Goal: Transaction & Acquisition: Purchase product/service

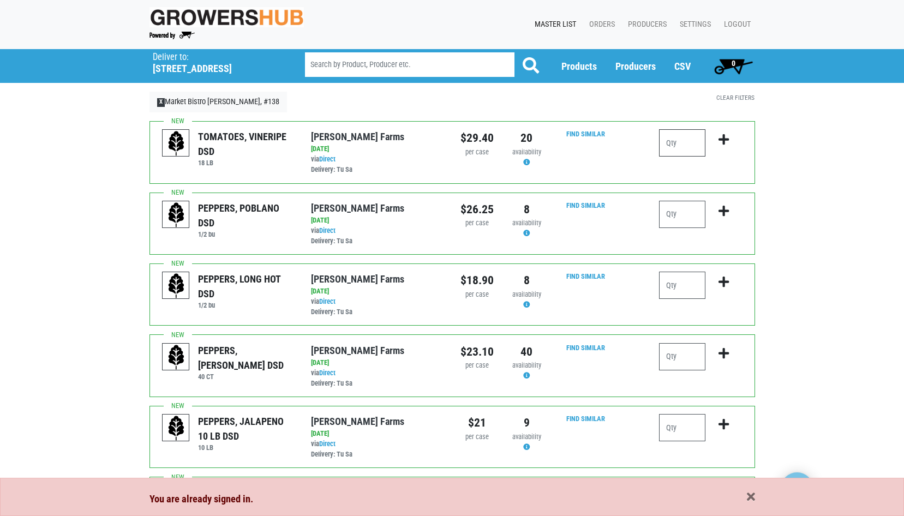
click at [686, 136] on input "number" at bounding box center [682, 142] width 46 height 27
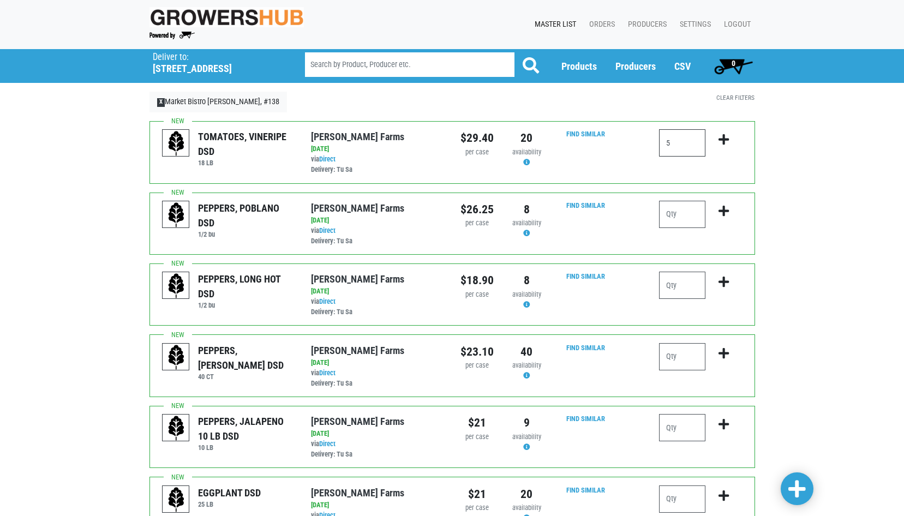
type input "5"
click at [725, 138] on icon "submit" at bounding box center [724, 140] width 10 height 12
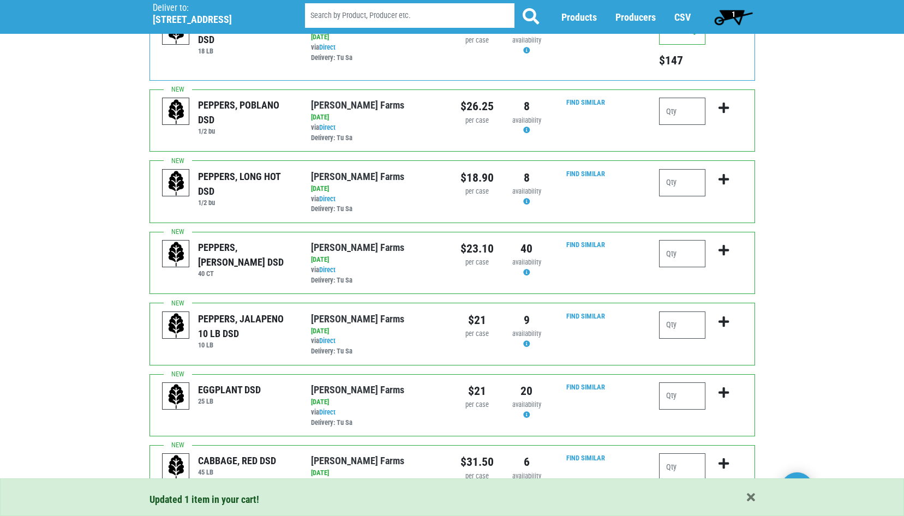
scroll to position [164, 0]
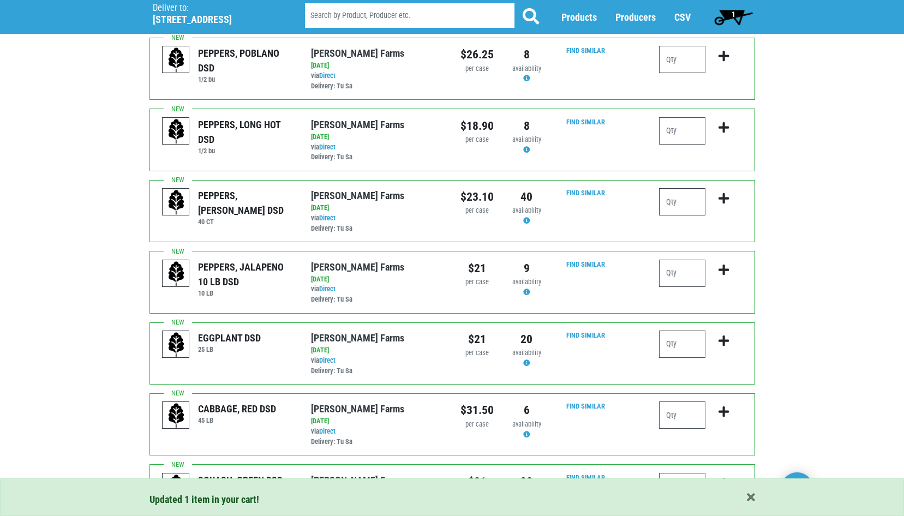
drag, startPoint x: 695, startPoint y: 204, endPoint x: 682, endPoint y: 203, distance: 13.1
click at [682, 203] on input "number" at bounding box center [682, 201] width 46 height 27
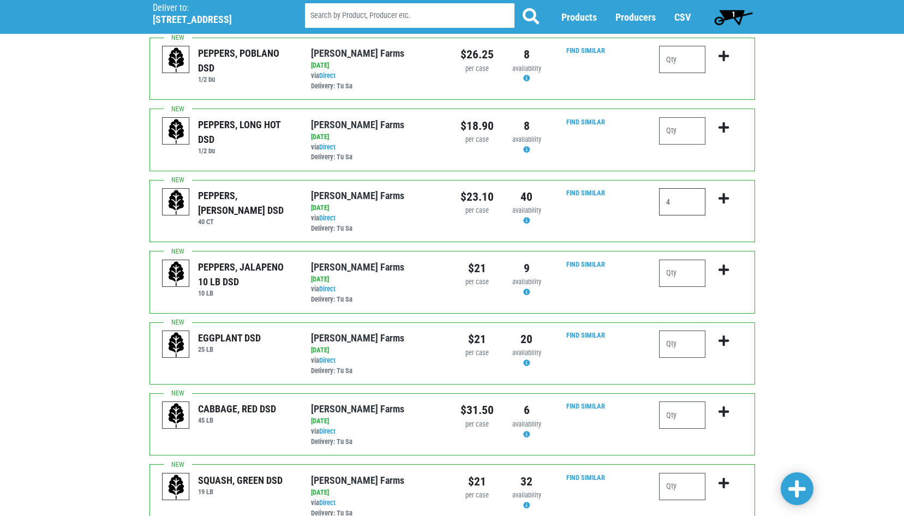
type input "4"
click at [723, 197] on icon "submit" at bounding box center [724, 199] width 10 height 12
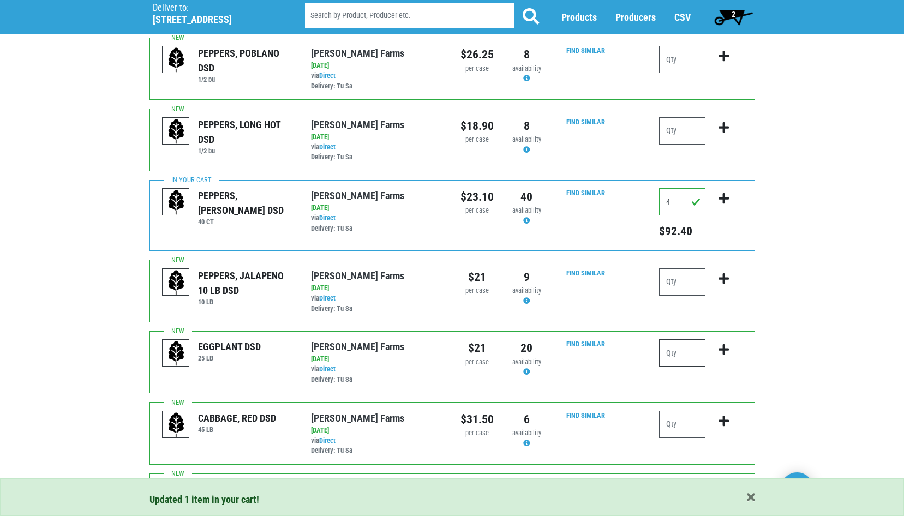
click at [688, 352] on input "number" at bounding box center [682, 352] width 46 height 27
type input "2"
click at [725, 350] on icon "submit" at bounding box center [724, 350] width 10 height 12
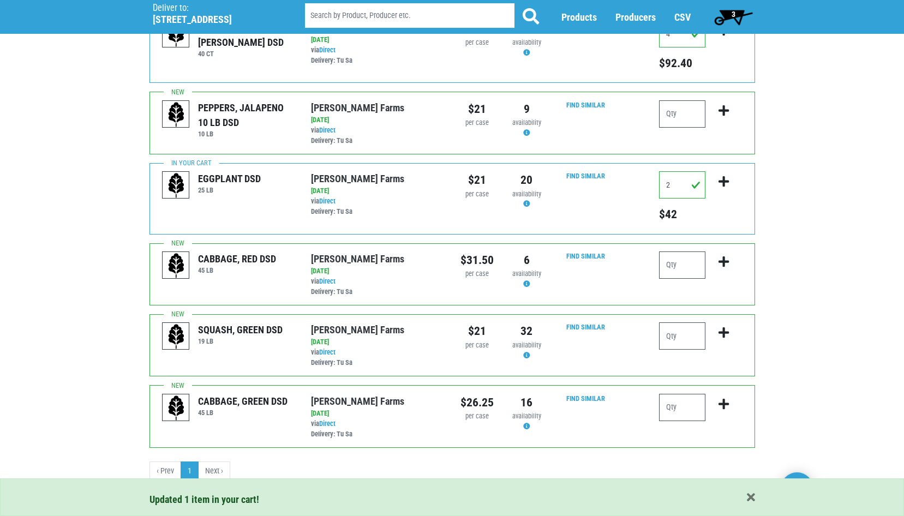
scroll to position [333, 0]
click at [682, 332] on input "number" at bounding box center [682, 334] width 46 height 27
type input "4"
click at [724, 332] on icon "submit" at bounding box center [724, 332] width 10 height 12
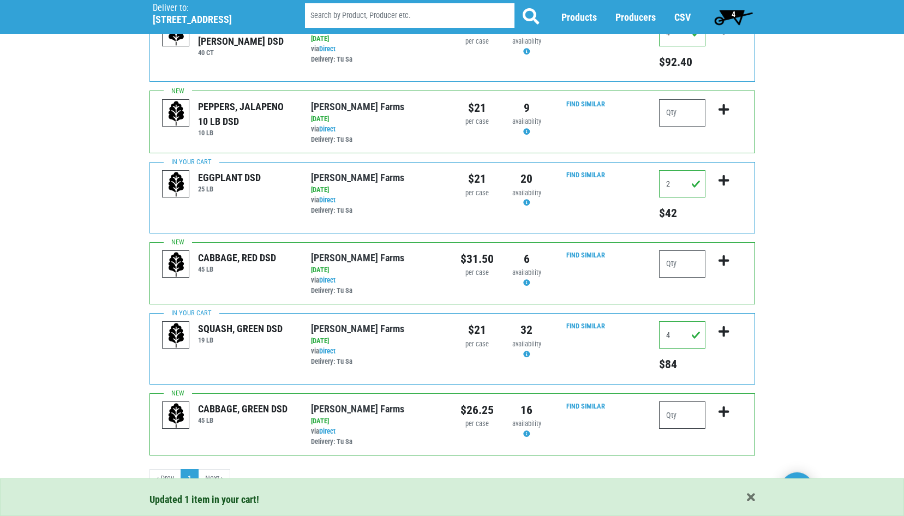
click at [677, 414] on input "number" at bounding box center [682, 415] width 46 height 27
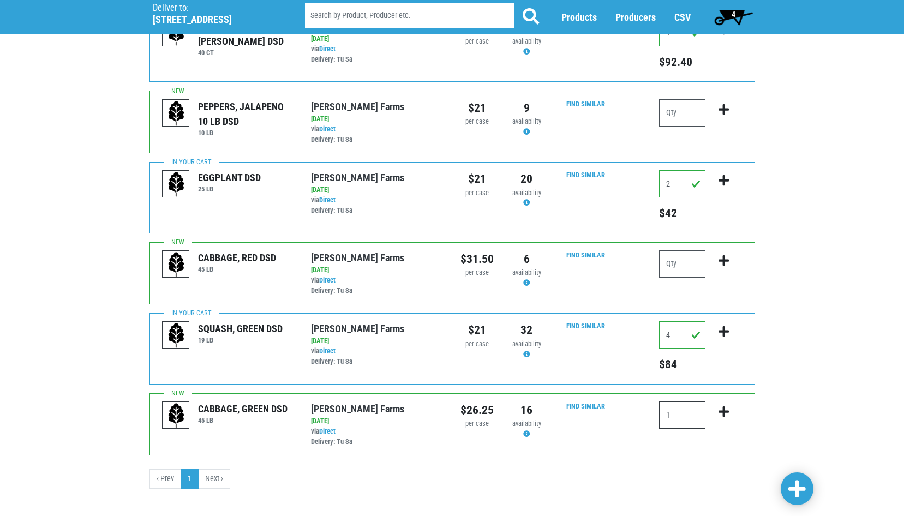
type input "1"
click at [724, 413] on icon "submit" at bounding box center [724, 412] width 10 height 12
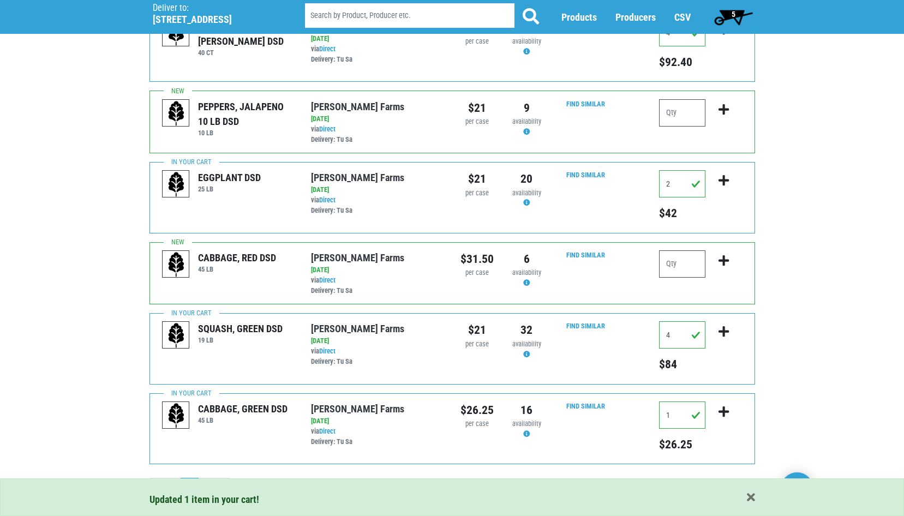
scroll to position [350, 0]
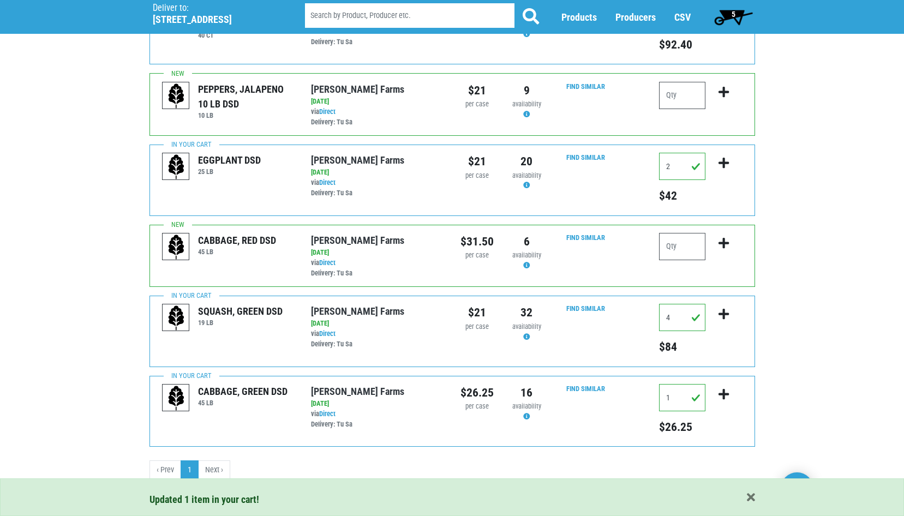
click at [215, 468] on li "Next ›" at bounding box center [215, 471] width 32 height 20
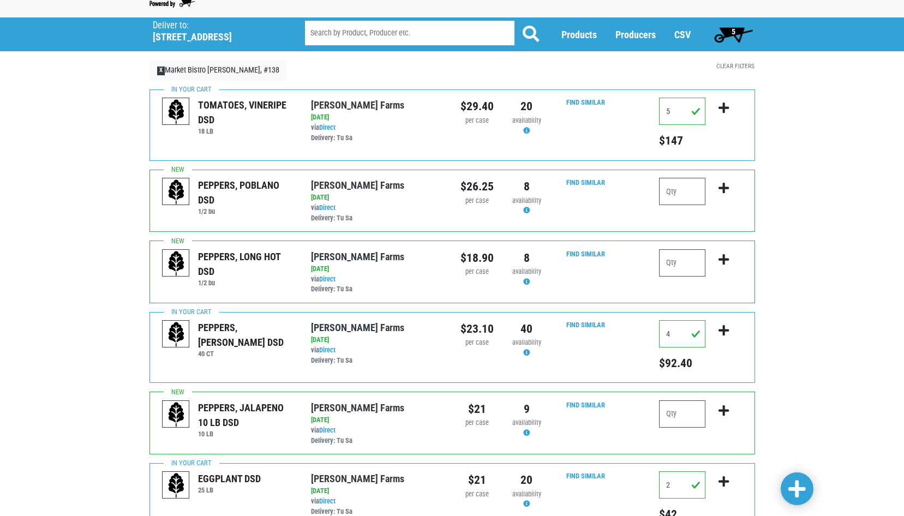
scroll to position [0, 0]
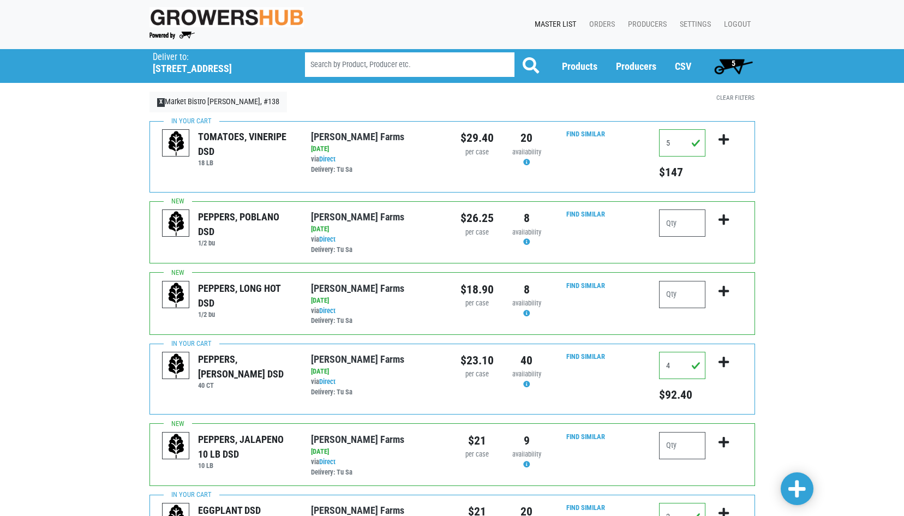
click at [730, 63] on span "5" at bounding box center [734, 66] width 49 height 22
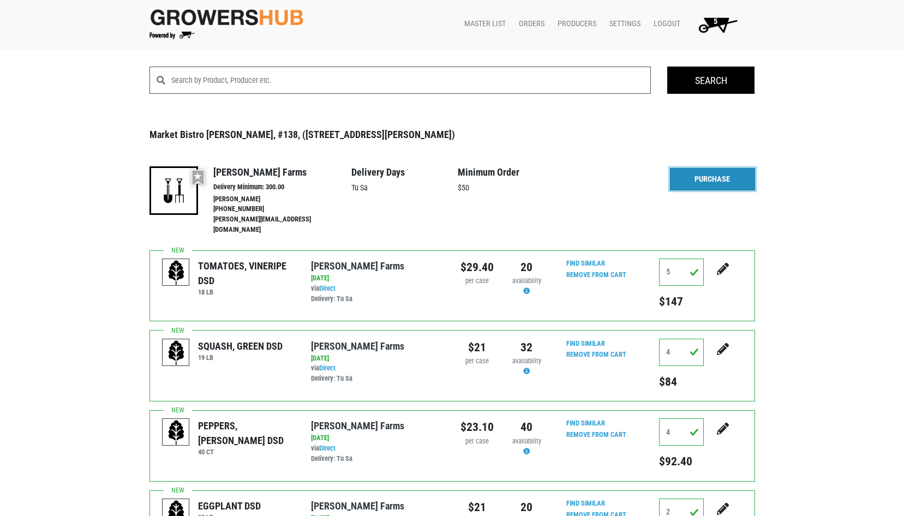
click at [697, 177] on link "Purchase" at bounding box center [712, 179] width 85 height 23
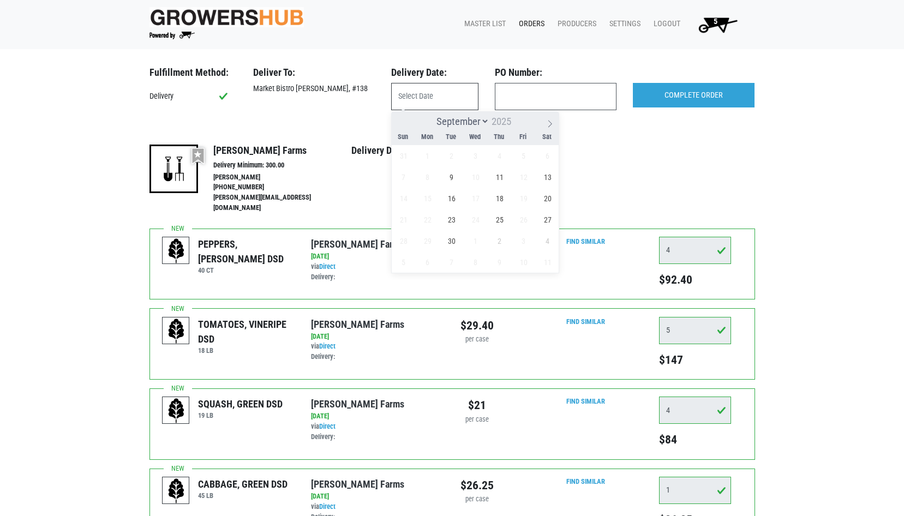
click at [436, 99] on input "text" at bounding box center [434, 96] width 87 height 27
click at [454, 179] on span "9" at bounding box center [451, 176] width 21 height 21
type input "[DATE]"
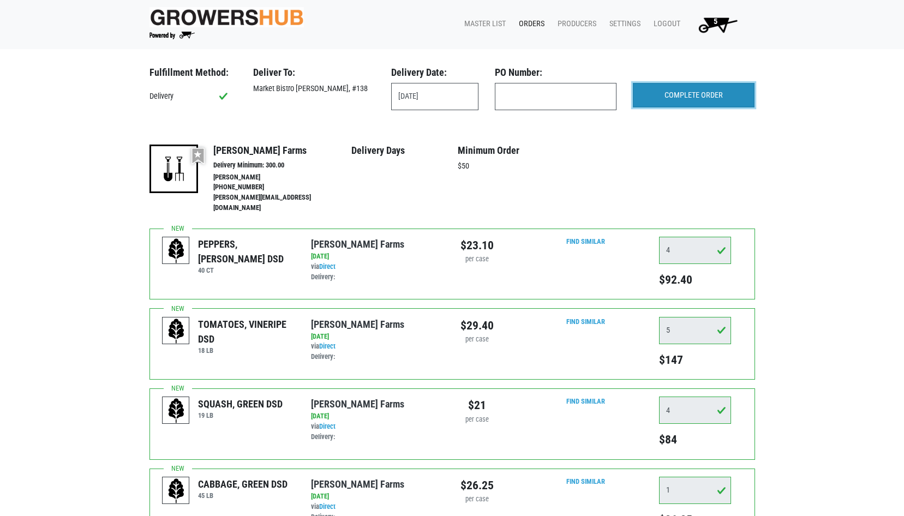
click at [686, 94] on input "COMPLETE ORDER" at bounding box center [694, 95] width 122 height 25
